Goal: Book appointment/travel/reservation

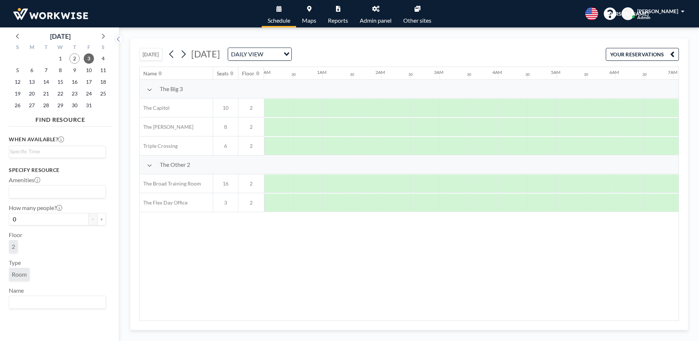
scroll to position [0, 439]
click at [78, 58] on span "2" at bounding box center [74, 58] width 10 height 10
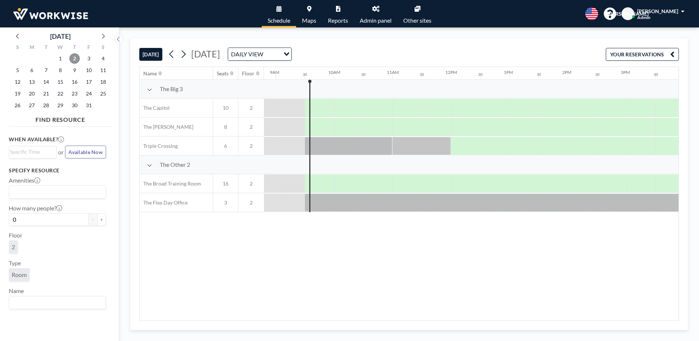
scroll to position [0, 526]
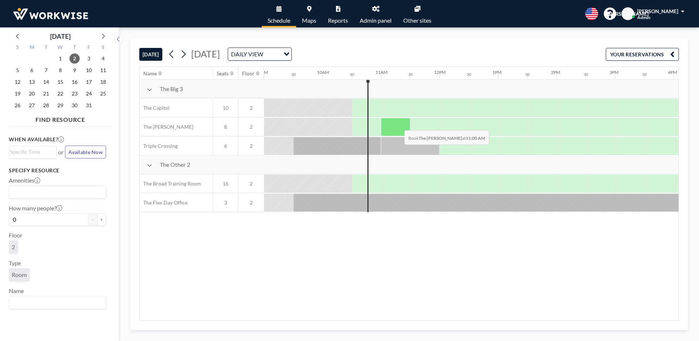
click at [398, 125] on div at bounding box center [395, 127] width 29 height 18
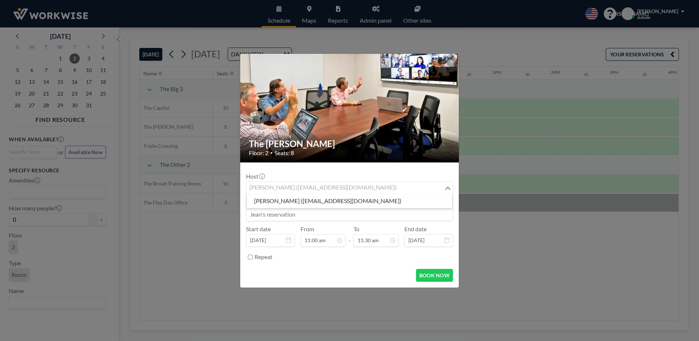
click at [389, 190] on input "Search for option" at bounding box center [345, 188] width 196 height 10
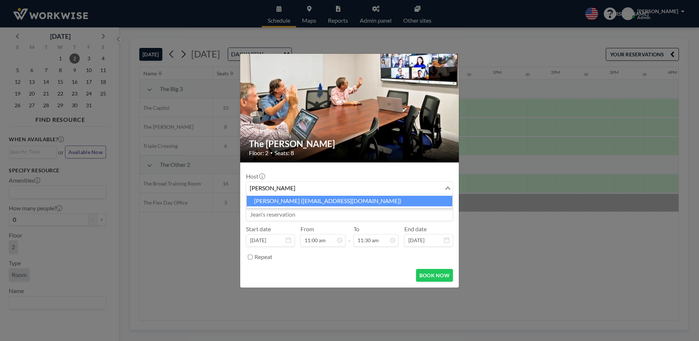
click at [274, 197] on li "[PERSON_NAME] ([EMAIL_ADDRESS][DOMAIN_NAME])" at bounding box center [349, 201] width 205 height 11
type input "[PERSON_NAME]"
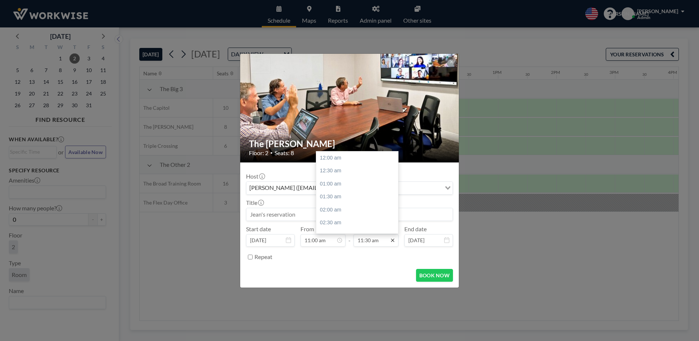
scroll to position [299, 0]
click at [393, 241] on icon at bounding box center [393, 240] width 6 height 6
click at [325, 171] on div "12:00 pm" at bounding box center [359, 170] width 86 height 13
type input "12:00 pm"
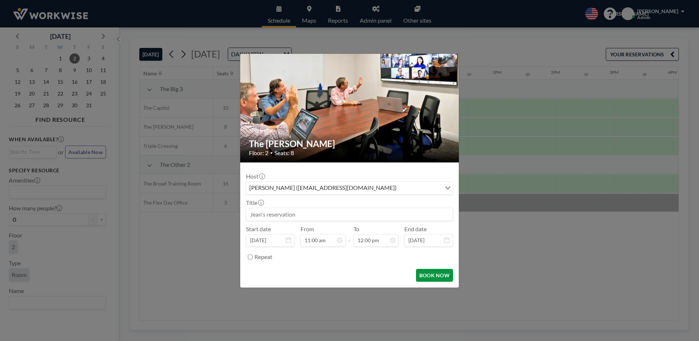
click at [440, 273] on button "BOOK NOW" at bounding box center [434, 275] width 37 height 13
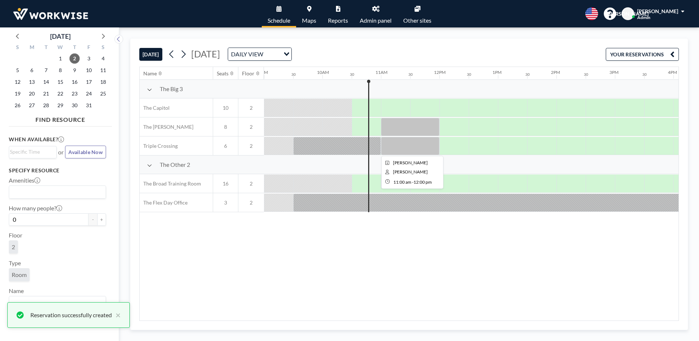
click at [407, 144] on div at bounding box center [410, 146] width 58 height 18
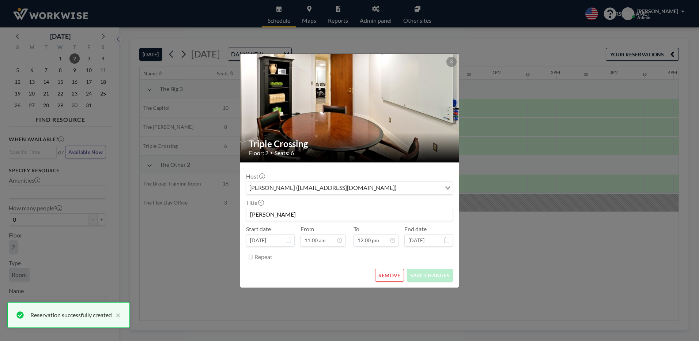
click at [401, 275] on button "REMOVE" at bounding box center [389, 275] width 29 height 13
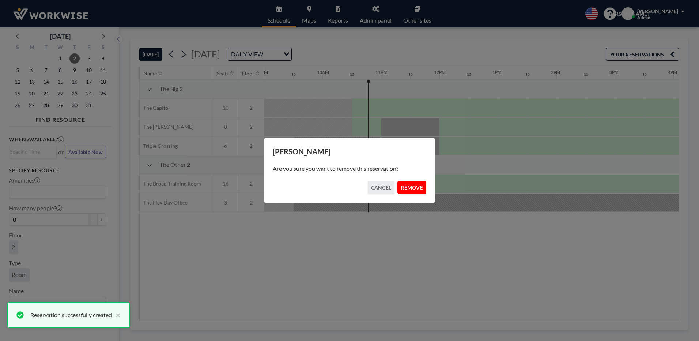
click at [409, 191] on button "REMOVE" at bounding box center [411, 187] width 29 height 13
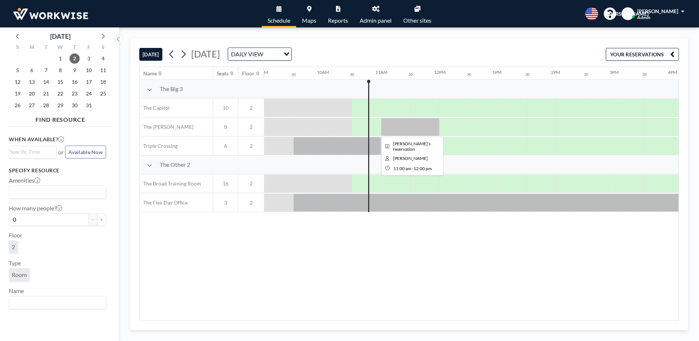
click at [408, 123] on div at bounding box center [410, 127] width 58 height 18
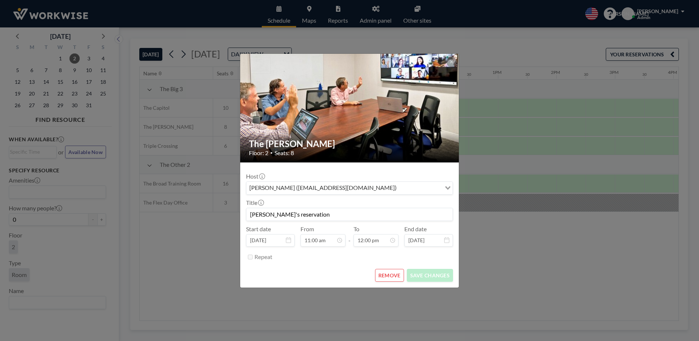
click at [349, 219] on input "[PERSON_NAME]'s reservation" at bounding box center [349, 214] width 206 height 12
type input "J"
type input "j"
type input "[PERSON_NAME]/Client meeting"
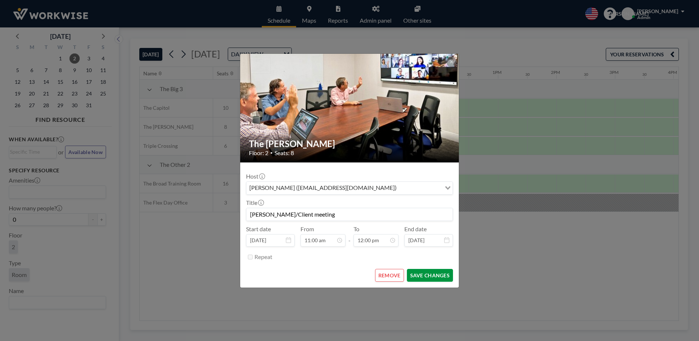
click at [411, 269] on button "SAVE CHANGES" at bounding box center [430, 275] width 46 height 13
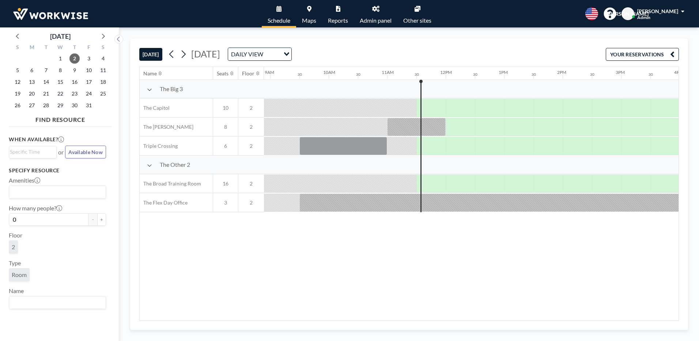
scroll to position [0, 526]
